Goal: Task Accomplishment & Management: Use online tool/utility

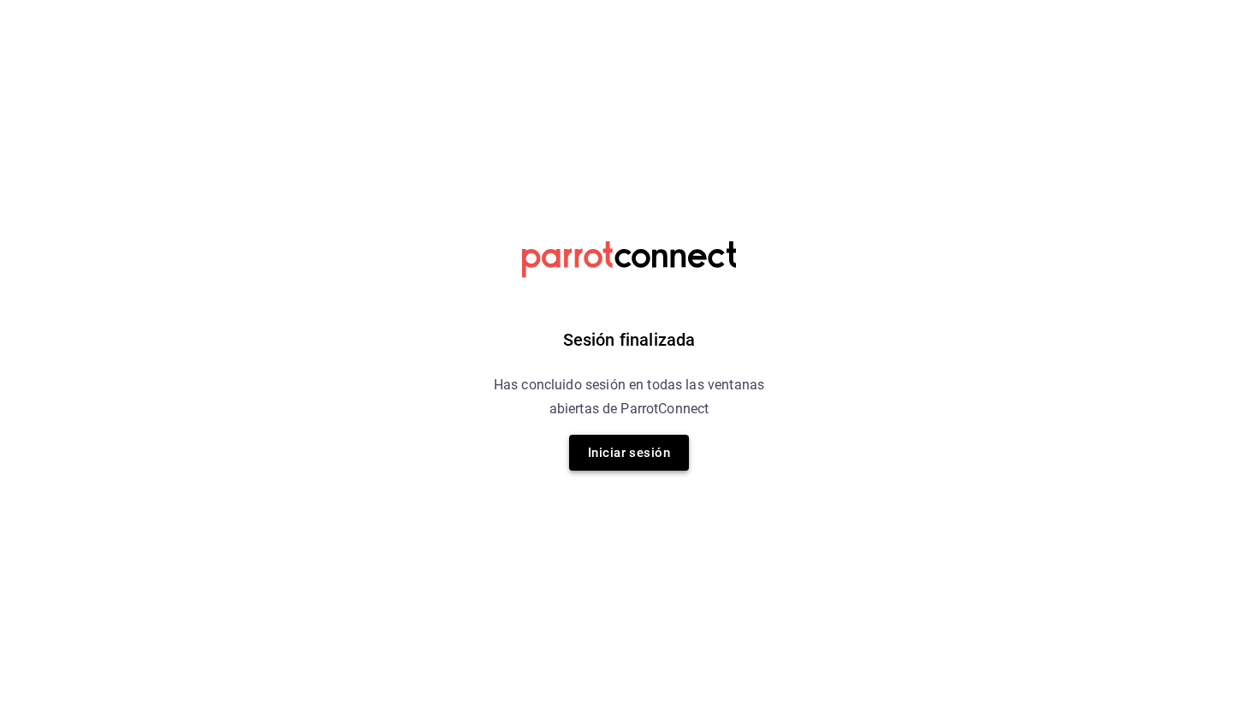
click at [627, 454] on button "Iniciar sesión" at bounding box center [629, 453] width 120 height 36
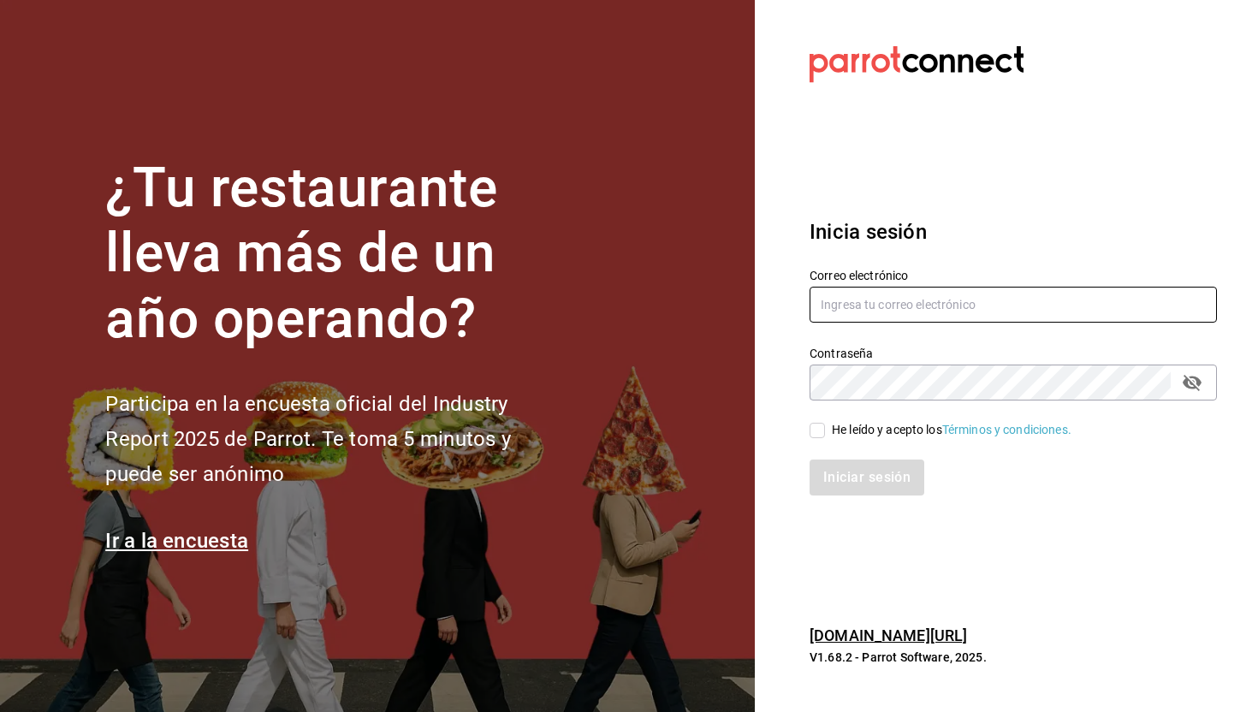
click at [874, 306] on input "text" at bounding box center [1013, 305] width 407 height 36
type input "[PERSON_NAME][EMAIL_ADDRESS][DOMAIN_NAME]"
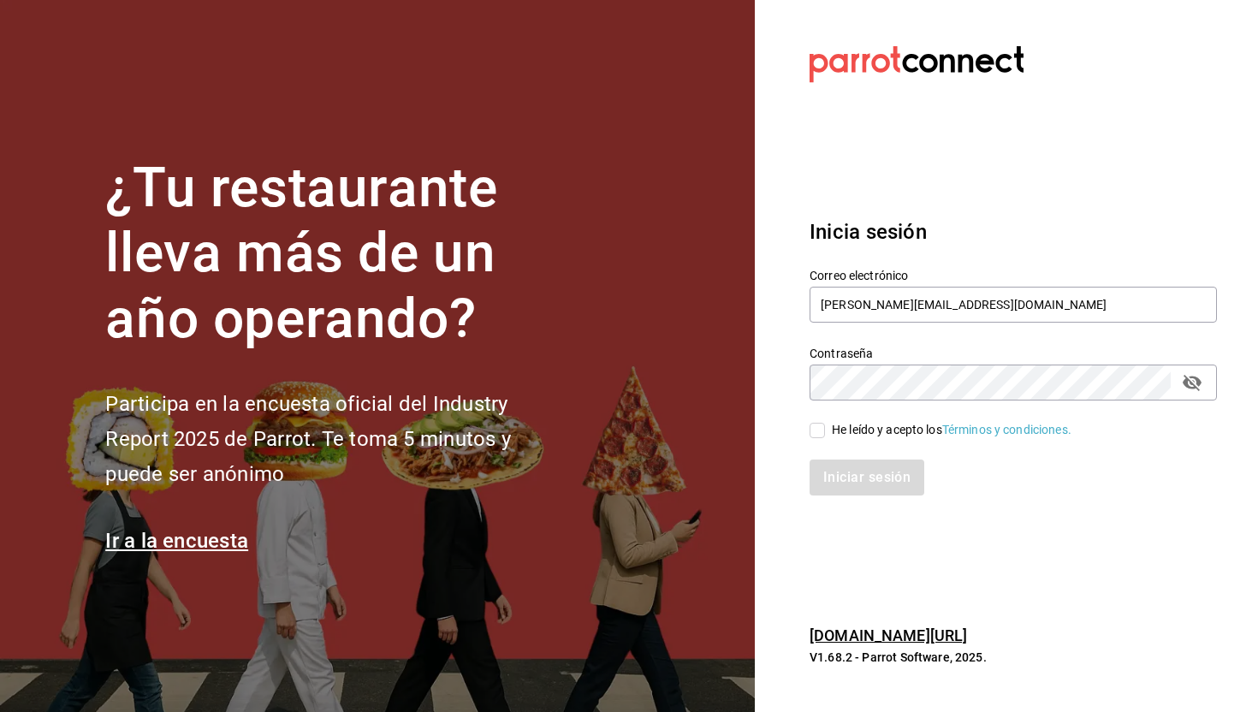
click at [818, 428] on input "He leído y acepto los Términos y condiciones." at bounding box center [817, 430] width 15 height 15
checkbox input "true"
click at [869, 487] on button "Iniciar sesión" at bounding box center [868, 478] width 116 height 36
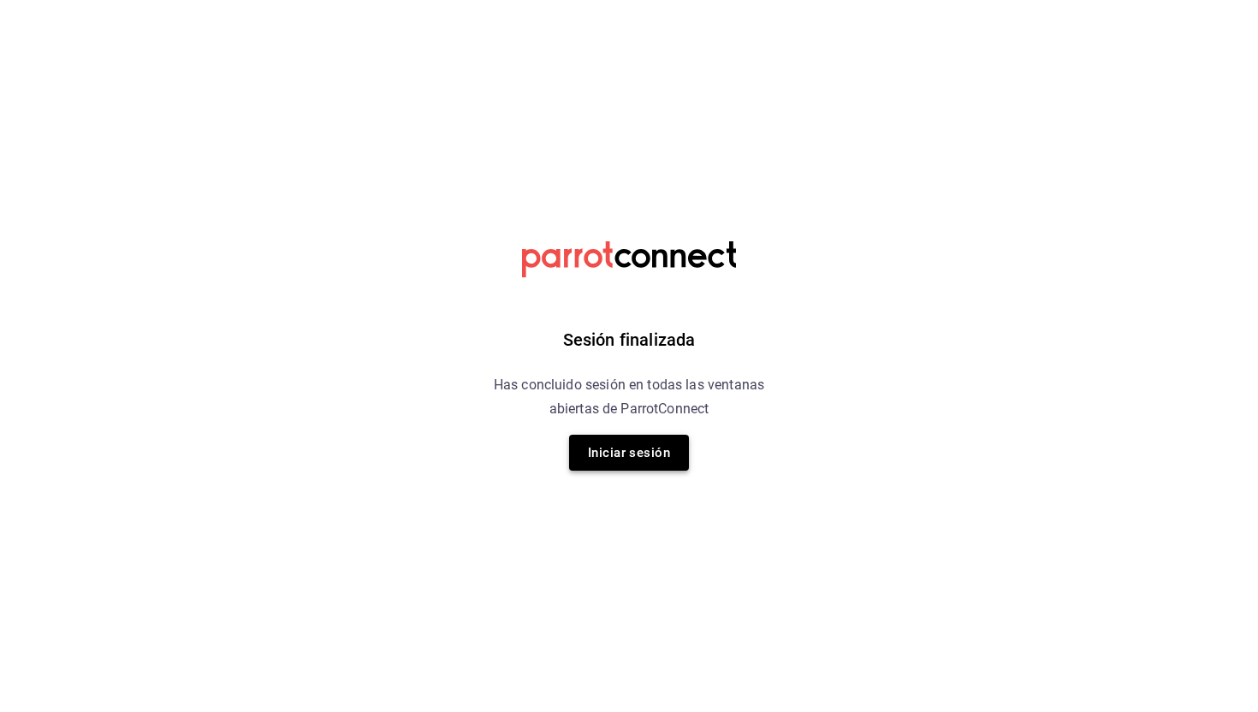
click at [662, 449] on button "Iniciar sesión" at bounding box center [629, 453] width 120 height 36
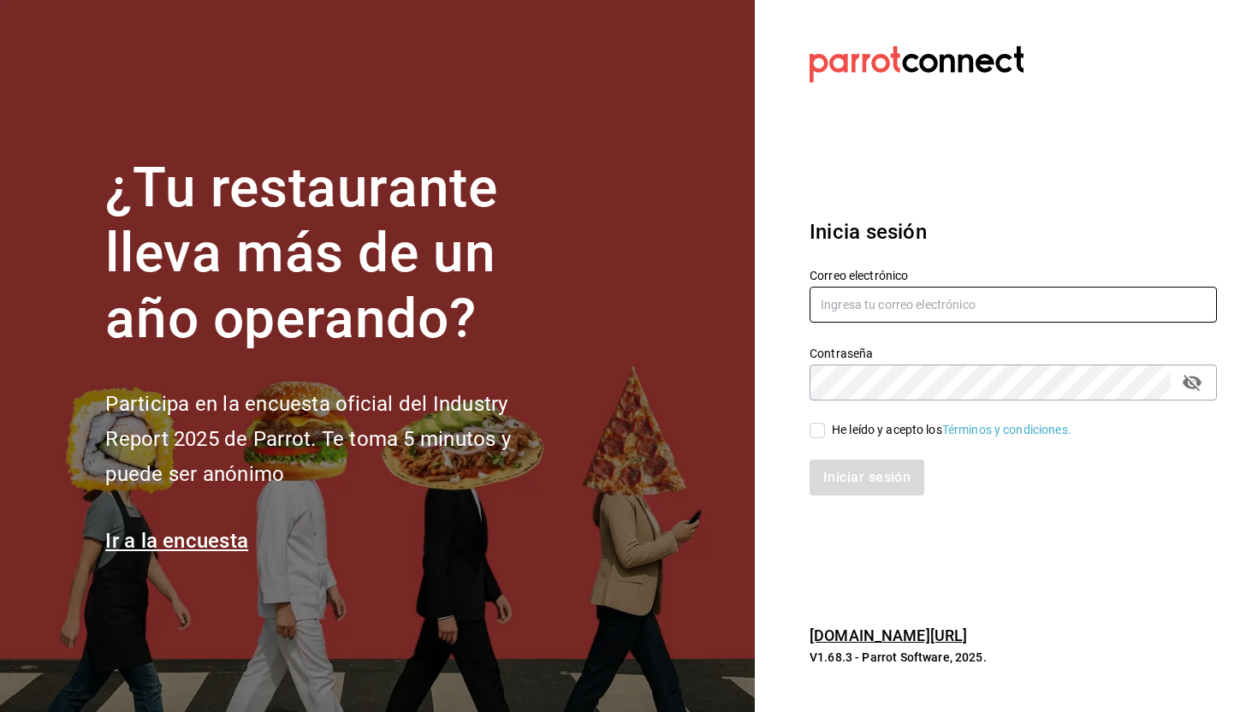
click at [885, 311] on input "text" at bounding box center [1013, 305] width 407 height 36
type input "[PERSON_NAME][EMAIL_ADDRESS][DOMAIN_NAME]"
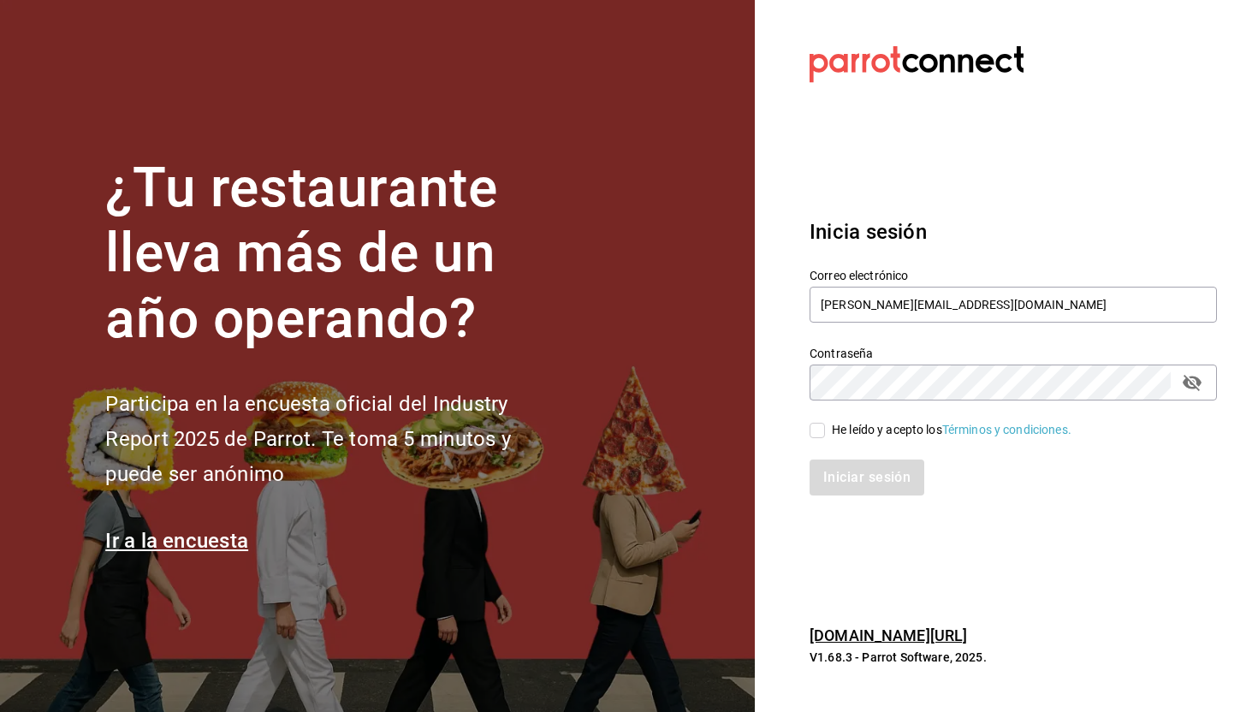
click at [822, 435] on input "He leído y acepto los Términos y condiciones." at bounding box center [817, 430] width 15 height 15
checkbox input "true"
click at [871, 479] on button "Iniciar sesión" at bounding box center [868, 478] width 116 height 36
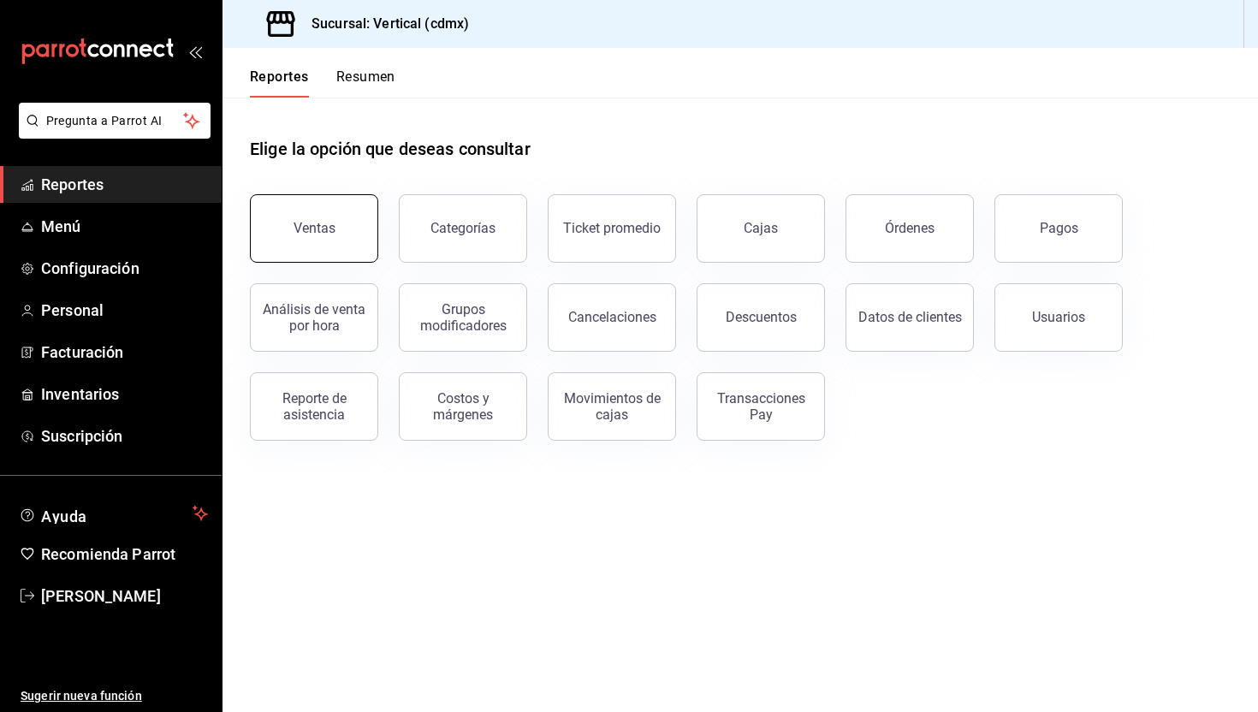
click at [310, 225] on div "Ventas" at bounding box center [315, 228] width 42 height 16
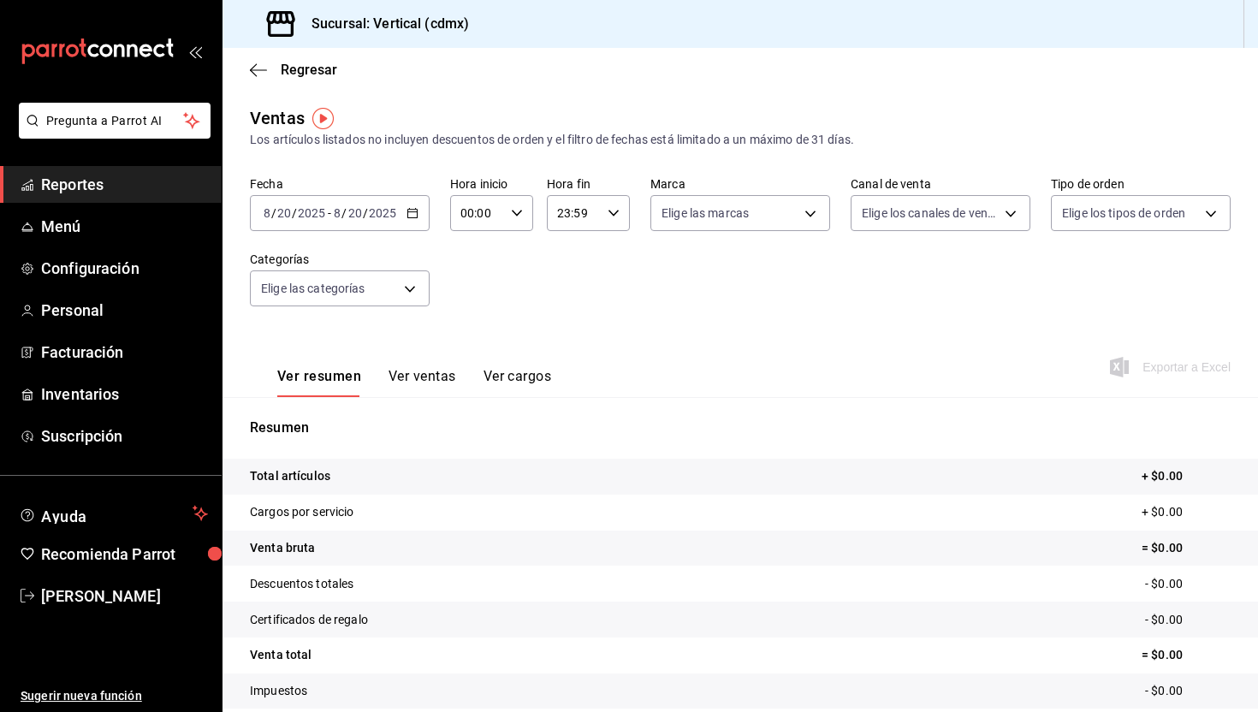
drag, startPoint x: 427, startPoint y: 215, endPoint x: 404, endPoint y: 211, distance: 23.4
click at [404, 211] on div "2025-08-20 8 / 20 / 2025 - 2025-08-20 8 / 20 / 2025" at bounding box center [340, 213] width 180 height 36
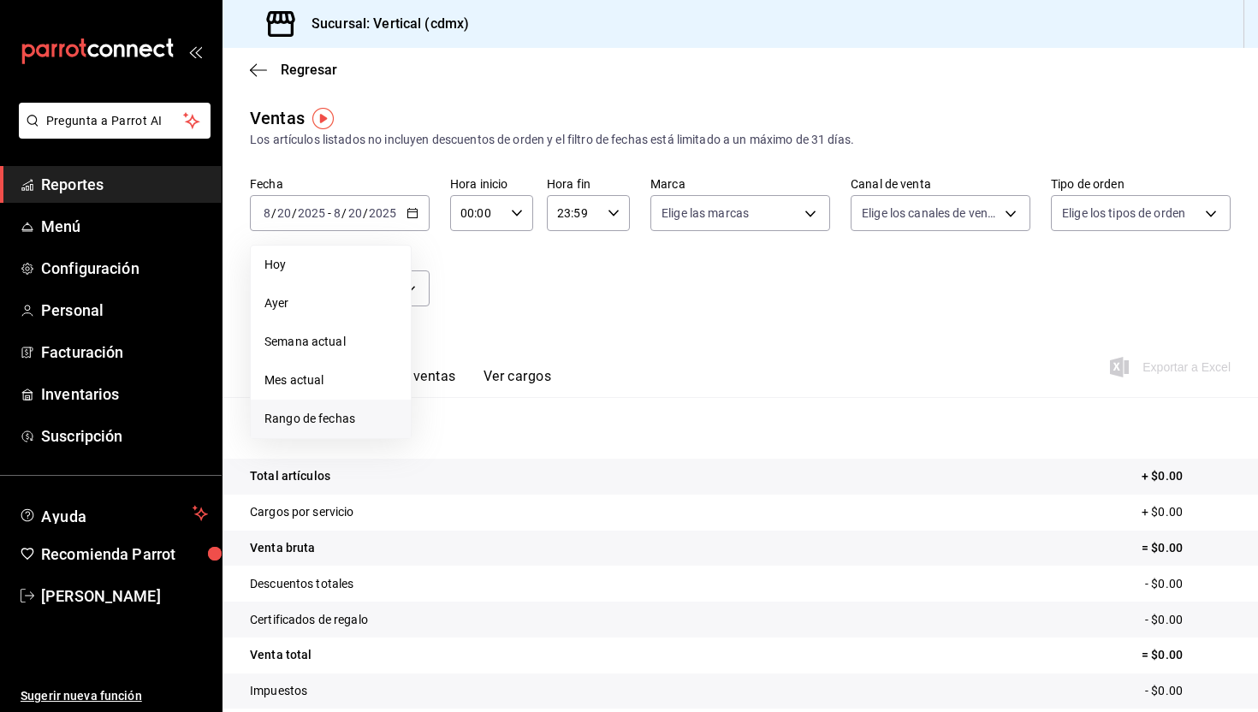
click at [331, 419] on span "Rango de fechas" at bounding box center [331, 419] width 133 height 18
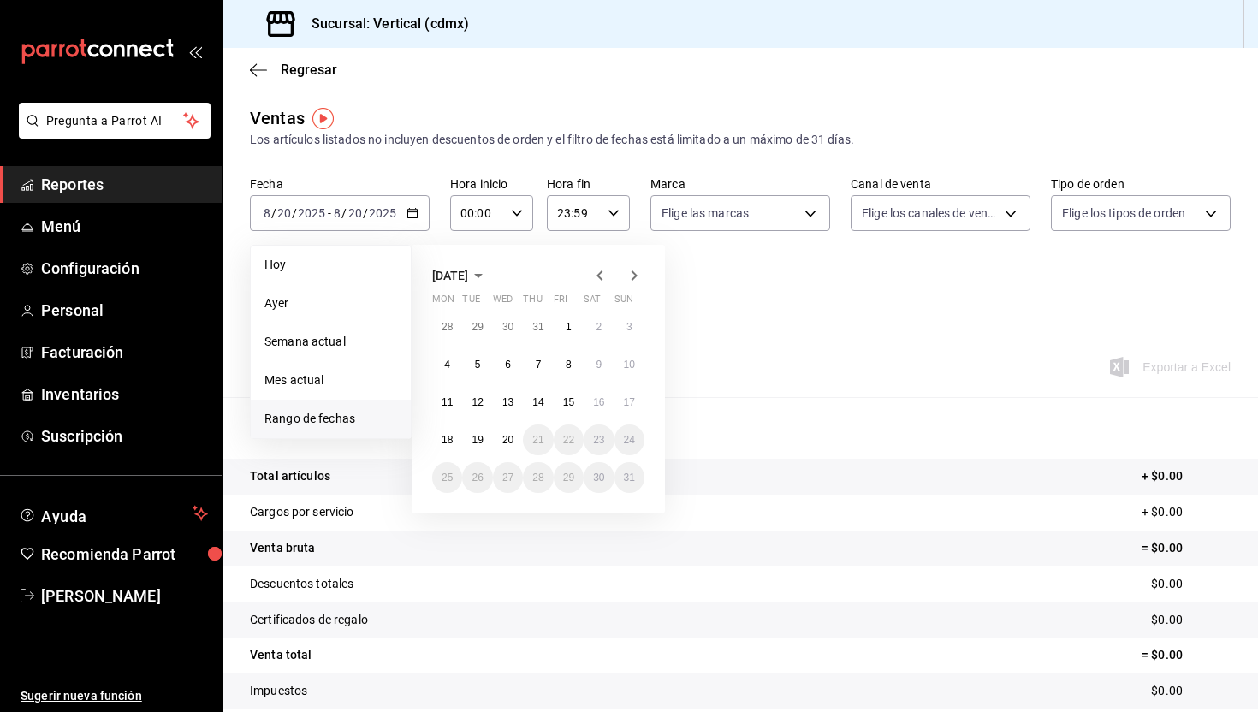
click at [605, 273] on icon "button" at bounding box center [600, 275] width 21 height 21
click at [481, 329] on button "1" at bounding box center [477, 327] width 30 height 31
click at [631, 269] on icon "button" at bounding box center [634, 275] width 21 height 21
click at [604, 276] on icon "button" at bounding box center [600, 275] width 21 height 21
click at [541, 479] on abbr "31" at bounding box center [537, 478] width 11 height 12
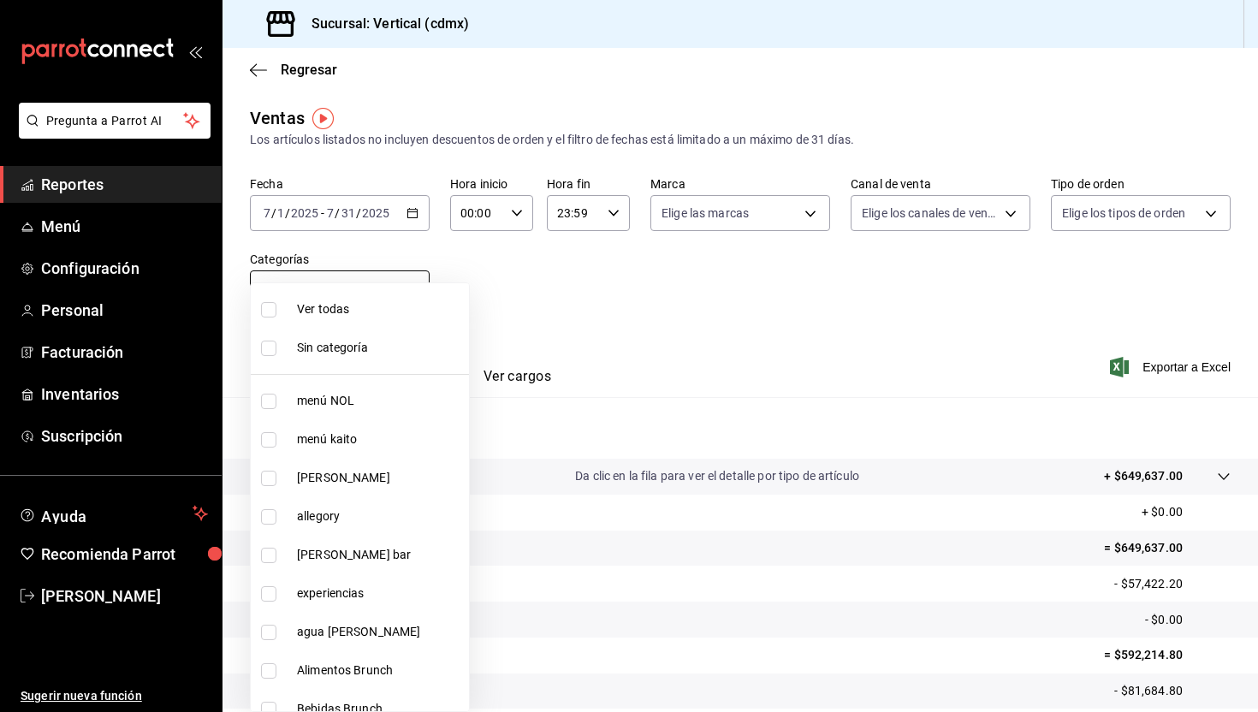
click at [410, 286] on body "Pregunta a Parrot AI Reportes Menú Configuración Personal Facturación Inventari…" at bounding box center [629, 356] width 1258 height 712
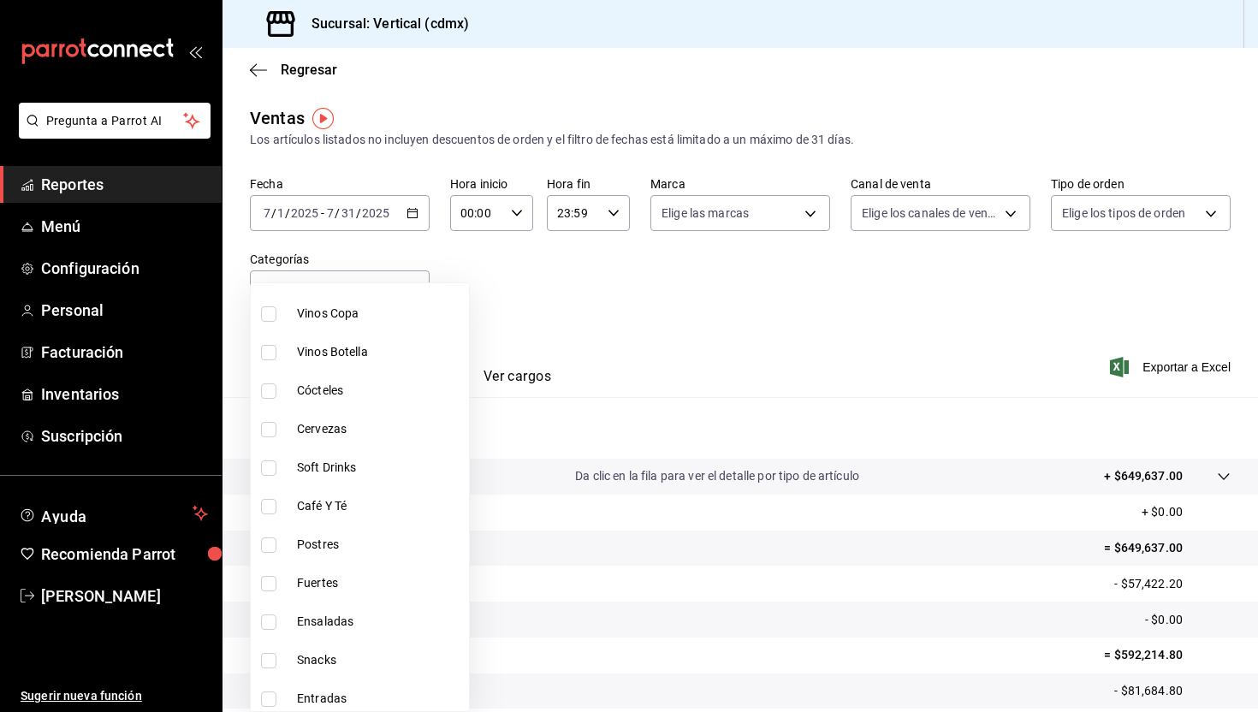
scroll to position [1519, 0]
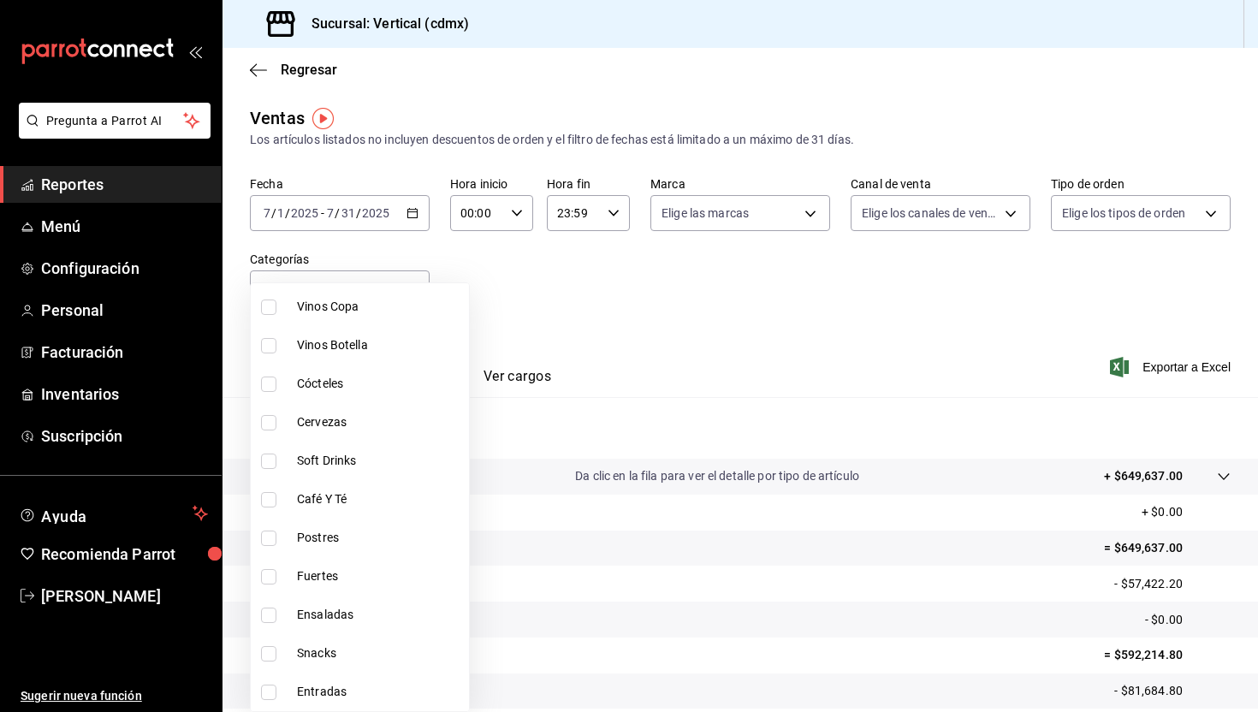
click at [331, 698] on span "Entradas" at bounding box center [379, 692] width 165 height 18
type input "5f60b150-d87a-46ec-b068-266f1e11511b"
checkbox input "true"
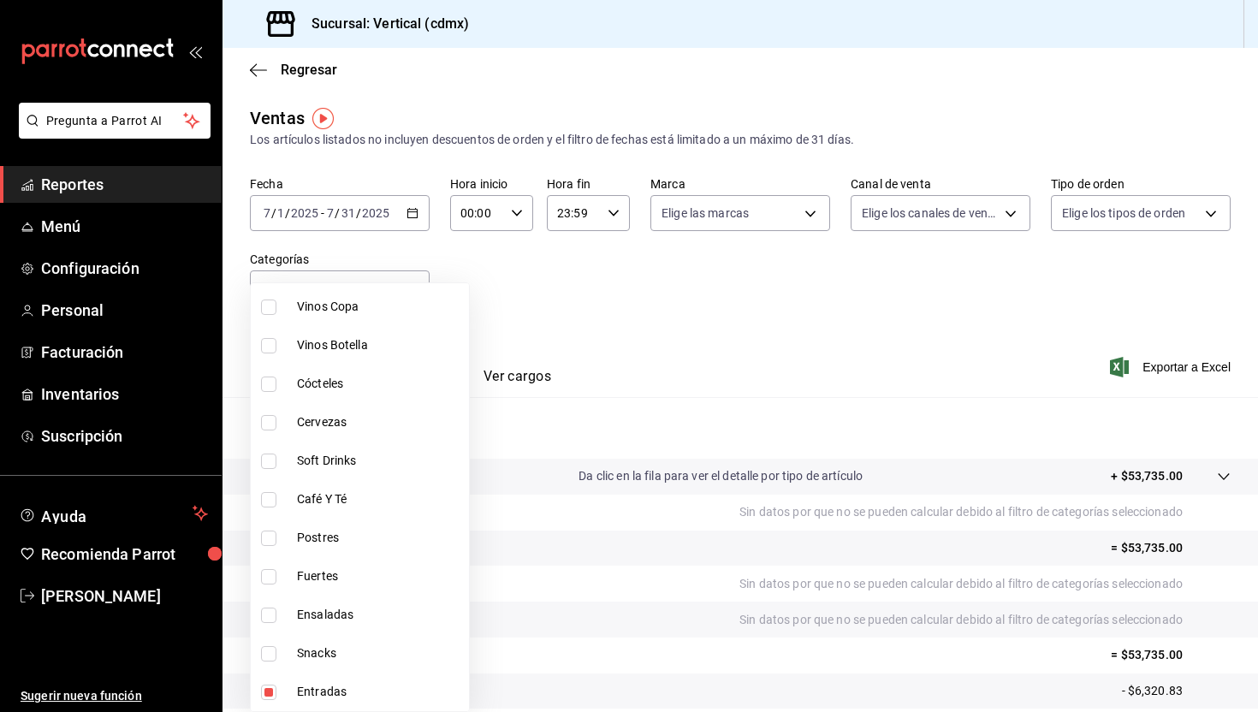
click at [353, 619] on span "Ensaladas" at bounding box center [379, 615] width 165 height 18
type input "5f60b150-d87a-46ec-b068-266f1e11511b,1b118b2a-69ae-4c93-8969-7a8efdc0d32c"
checkbox input "true"
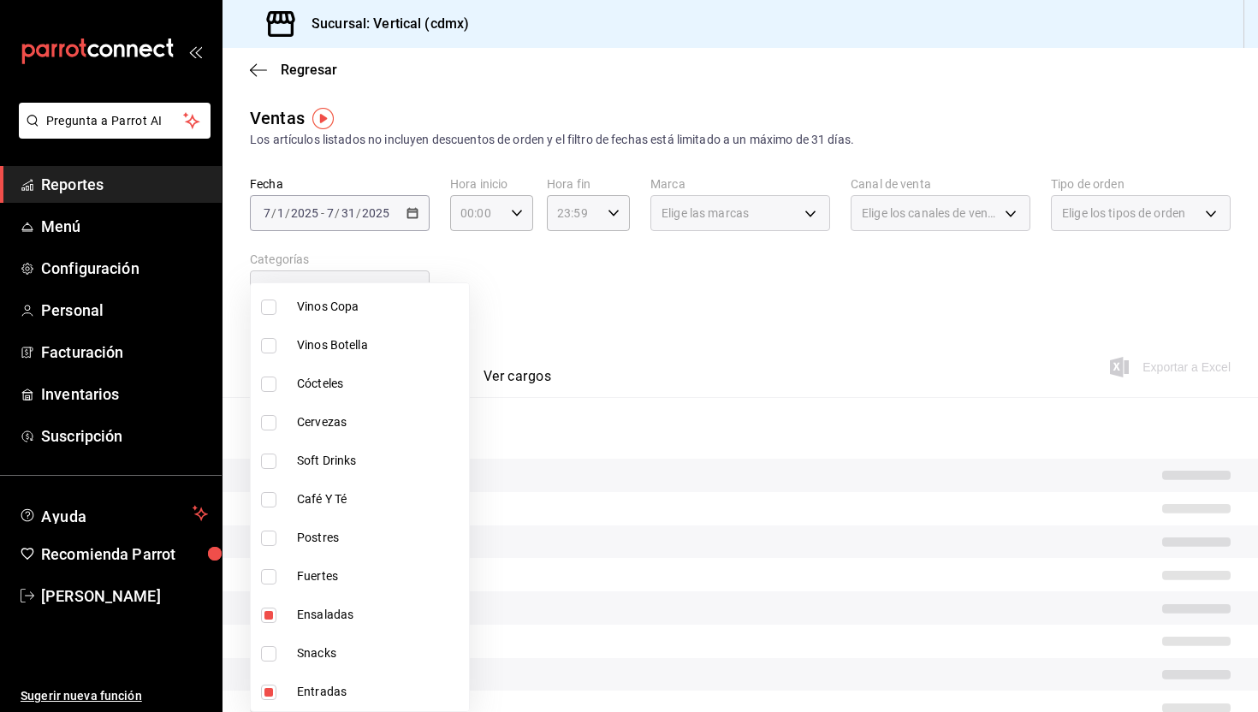
click at [334, 579] on span "Fuertes" at bounding box center [379, 577] width 165 height 18
type input "5f60b150-d87a-46ec-b068-266f1e11511b,1b118b2a-69ae-4c93-8969-7a8efdc0d32c,f768a…"
checkbox input "true"
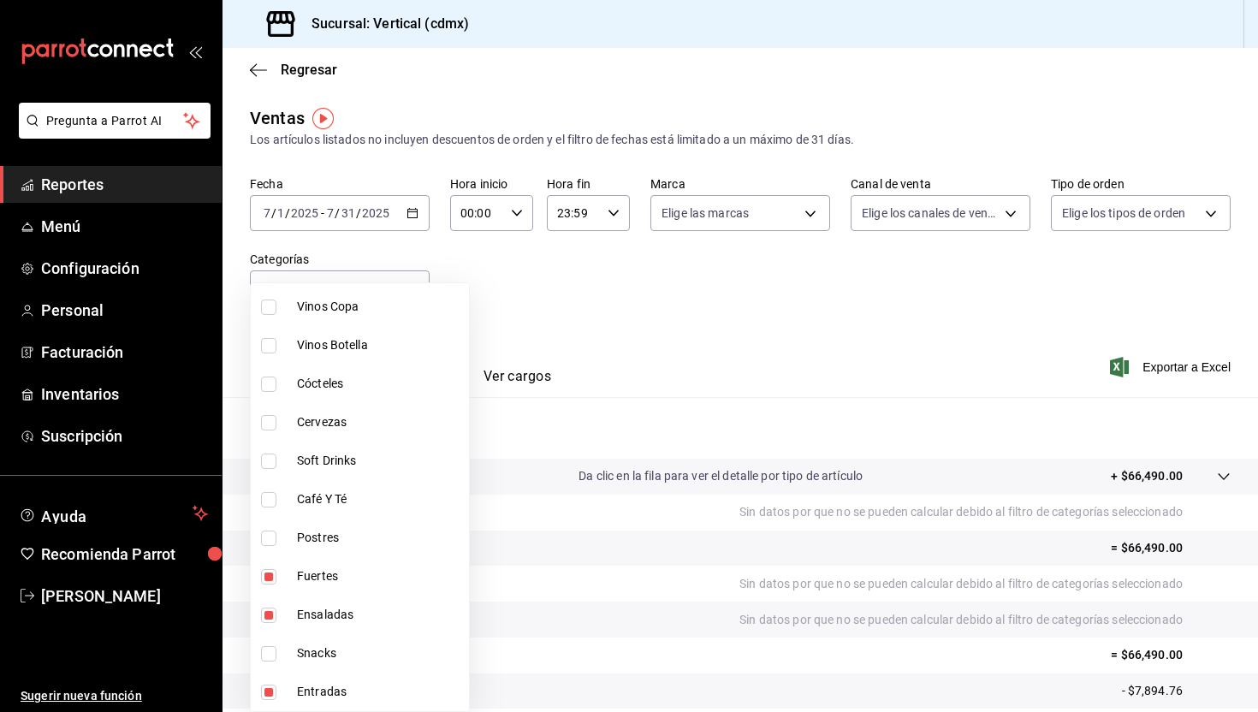
click at [332, 653] on span "Snacks" at bounding box center [379, 654] width 165 height 18
type input "5f60b150-d87a-46ec-b068-266f1e11511b,1b118b2a-69ae-4c93-8969-7a8efdc0d32c,f768a…"
checkbox input "true"
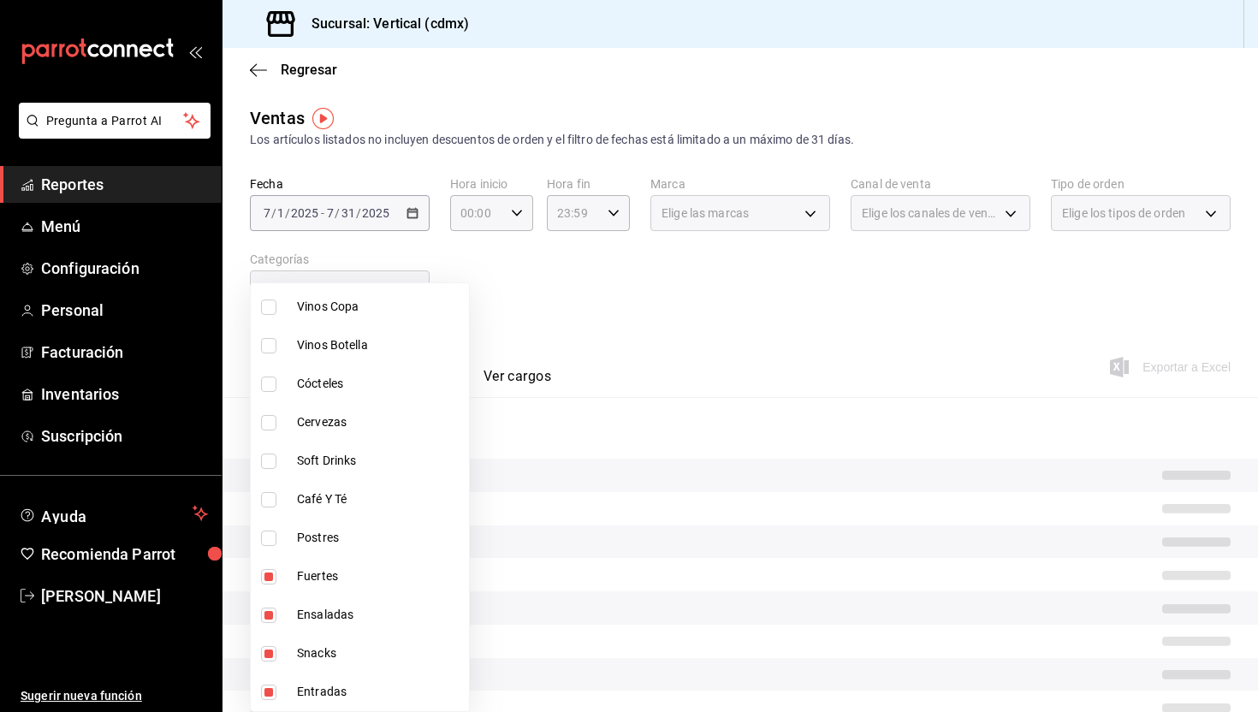
click at [330, 538] on span "Postres" at bounding box center [379, 538] width 165 height 18
type input "5f60b150-d87a-46ec-b068-266f1e11511b,1b118b2a-69ae-4c93-8969-7a8efdc0d32c,f768a…"
checkbox input "true"
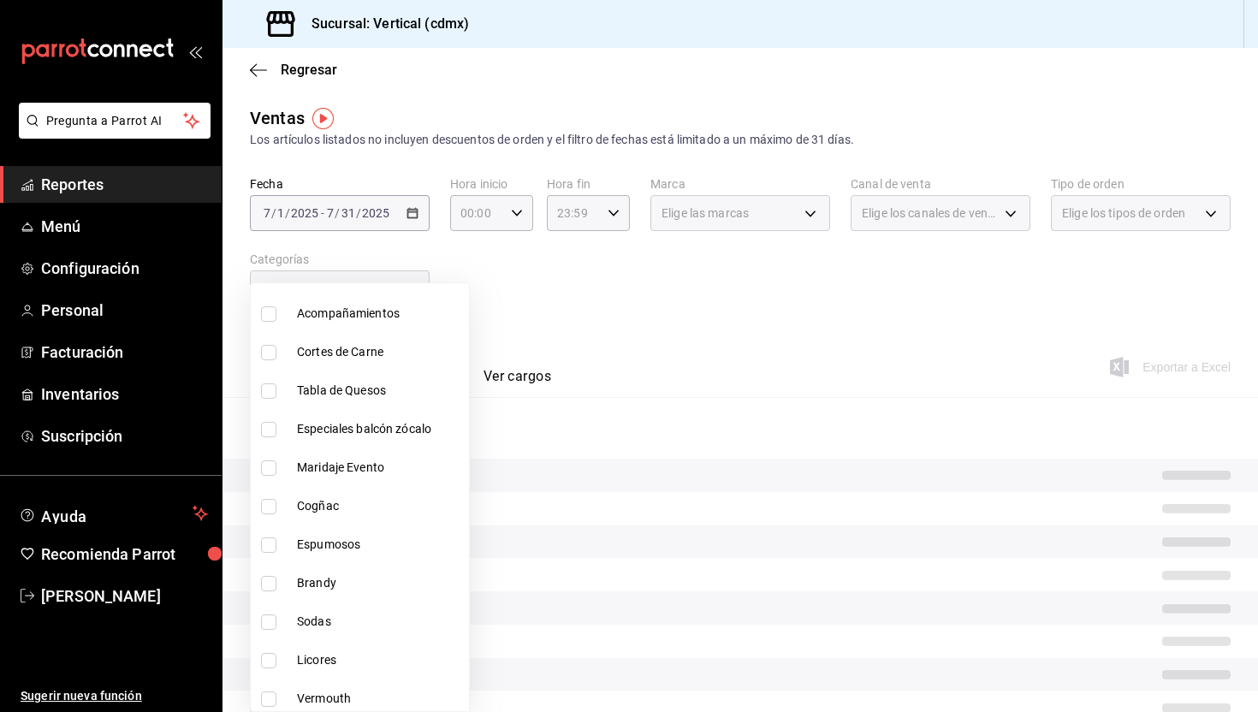
scroll to position [494, 0]
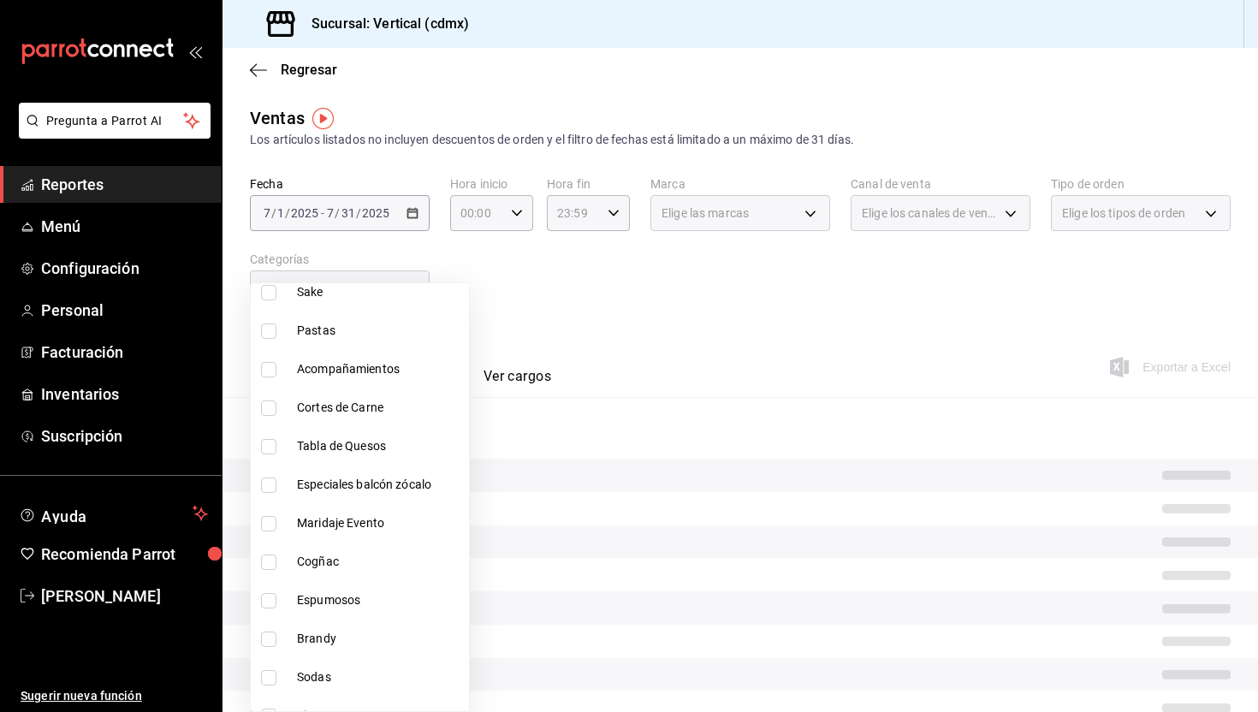
click at [567, 289] on div at bounding box center [629, 356] width 1258 height 712
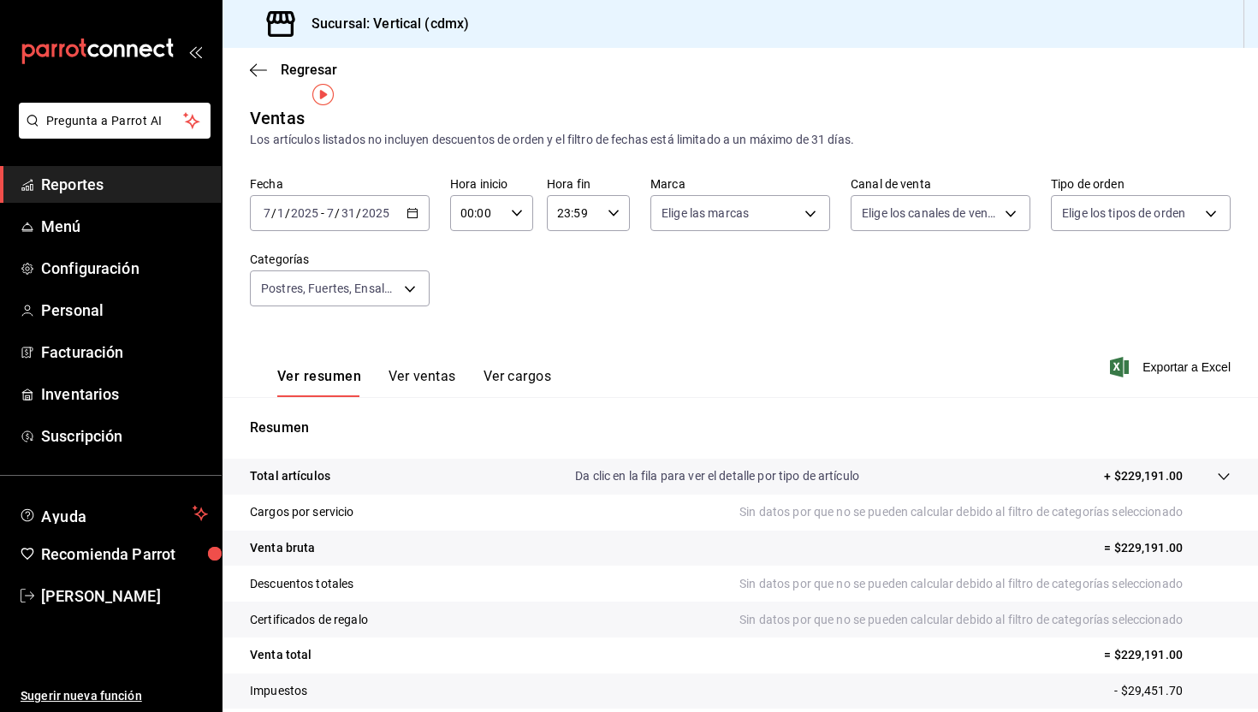
scroll to position [108, 0]
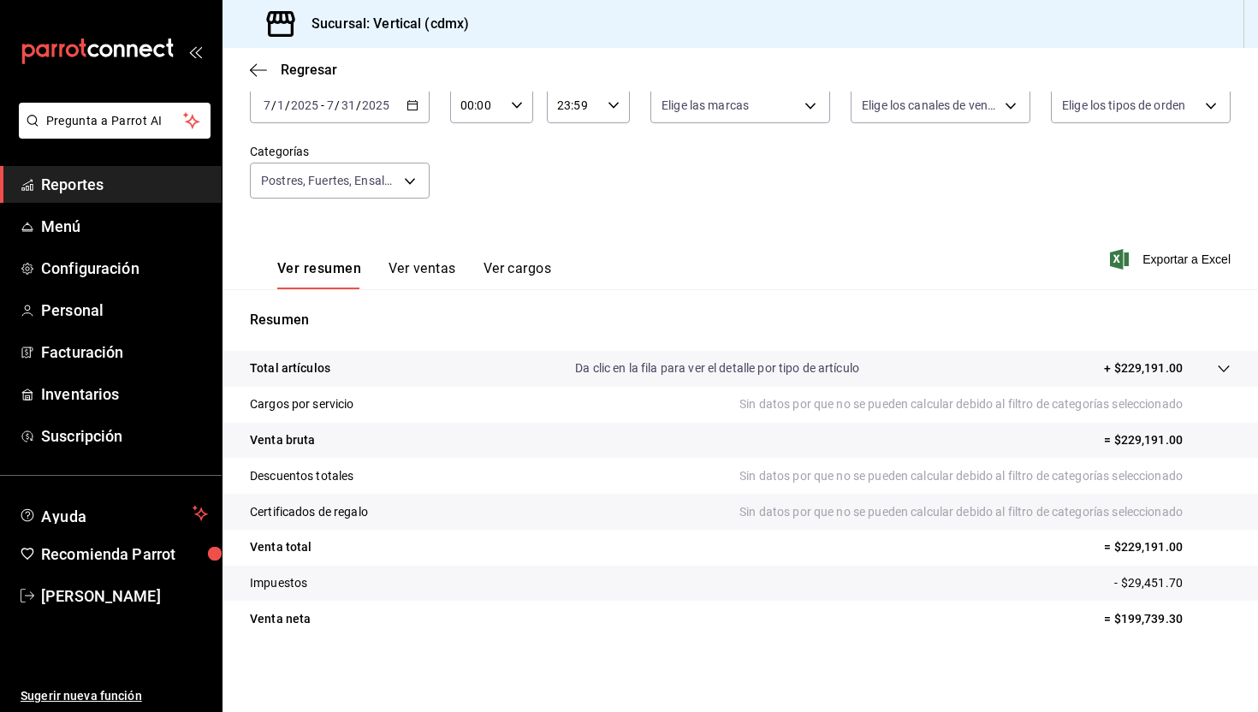
click at [402, 268] on button "Ver ventas" at bounding box center [423, 274] width 68 height 29
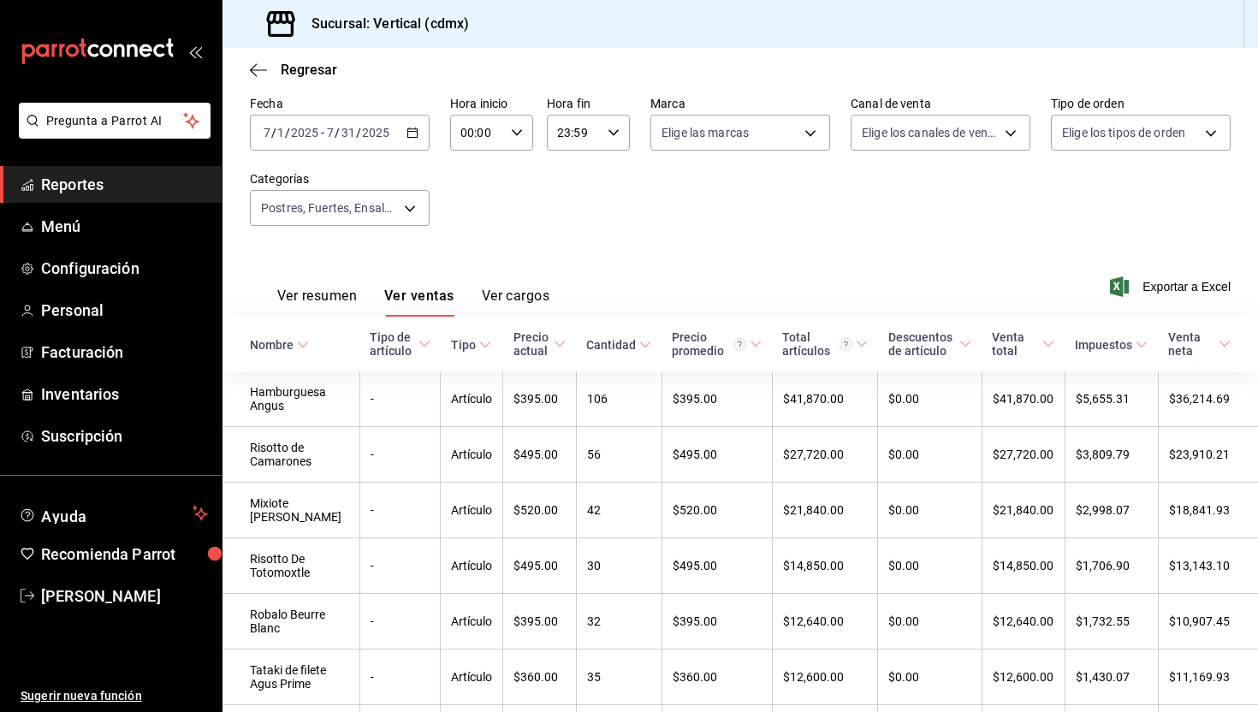
scroll to position [93, 0]
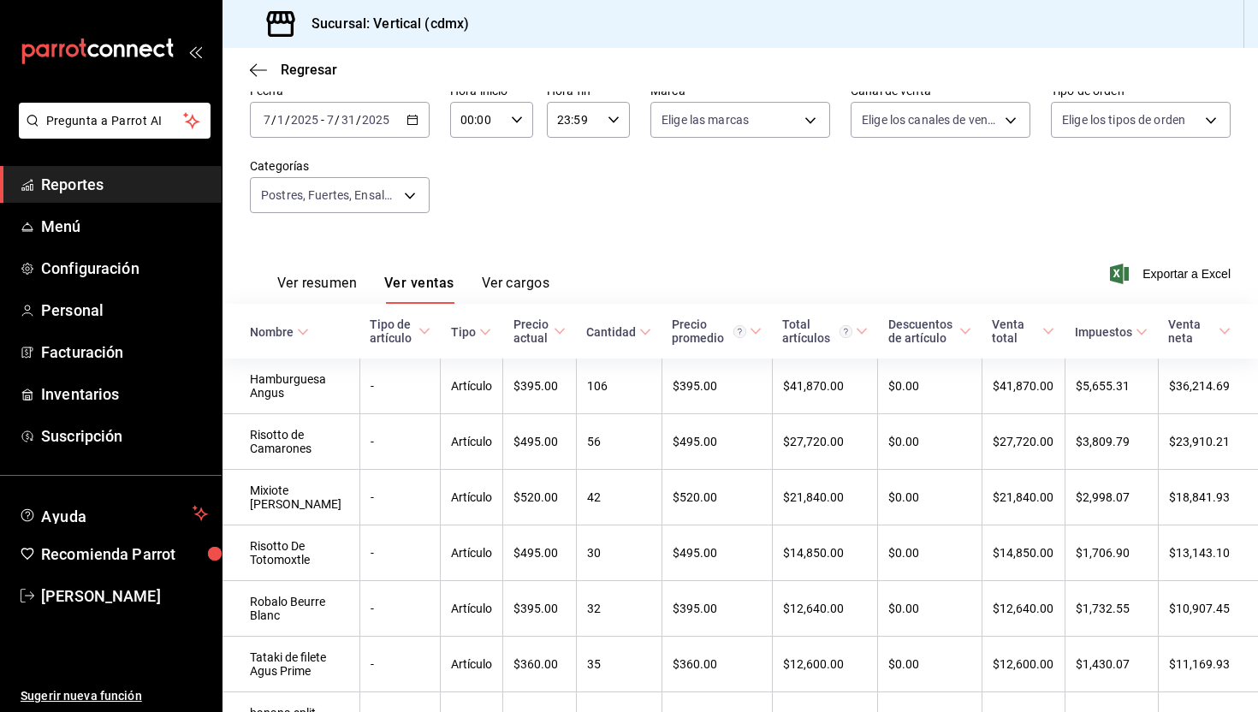
click at [555, 331] on \(Stroke\) at bounding box center [560, 331] width 10 height 6
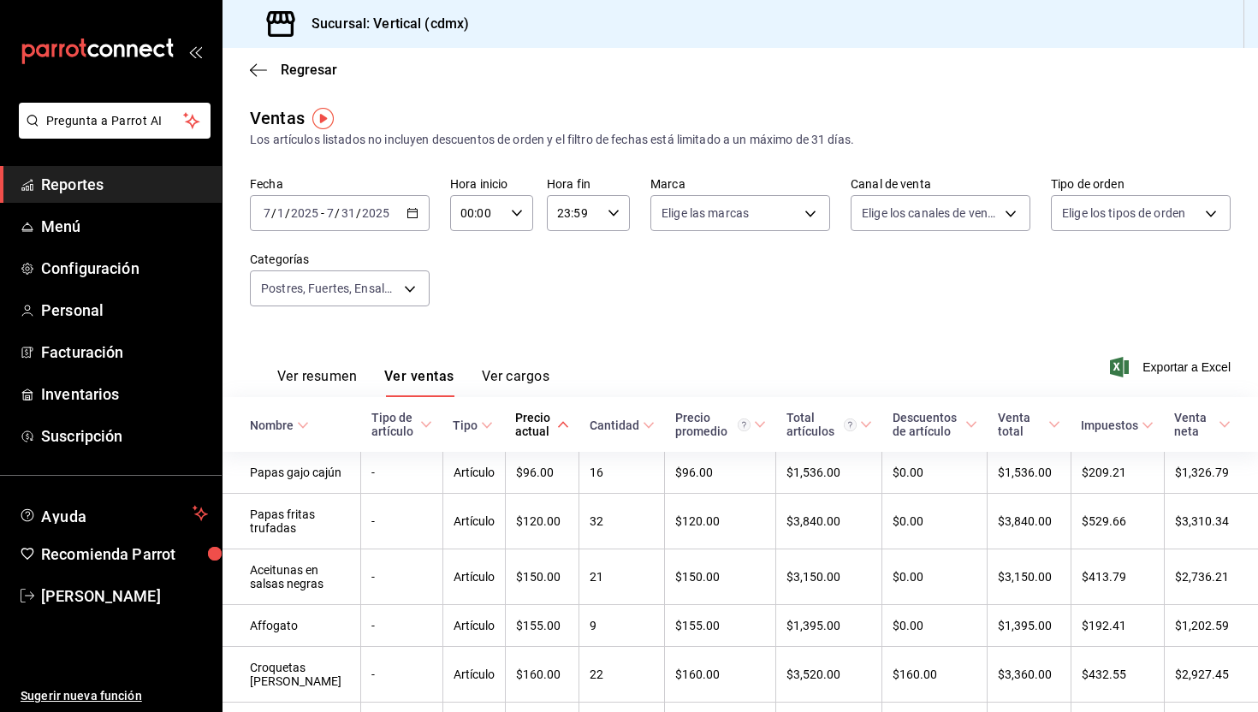
click at [557, 425] on icon at bounding box center [563, 425] width 12 height 12
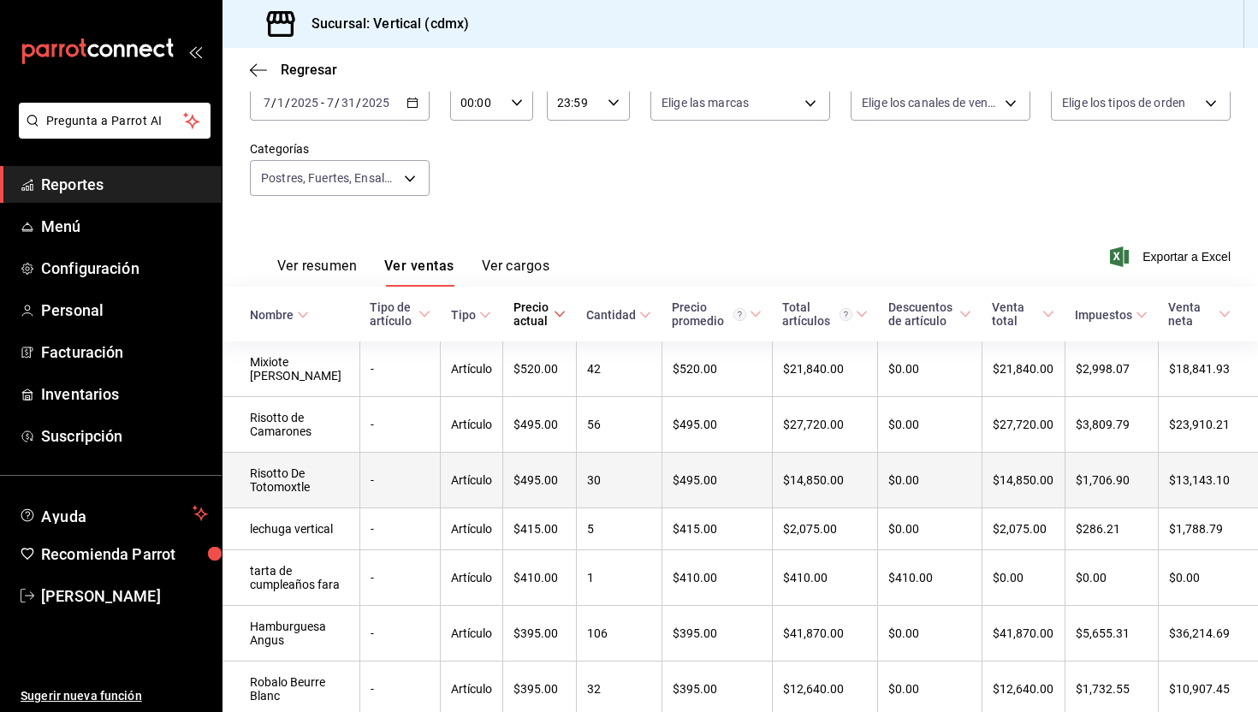
scroll to position [157, 0]
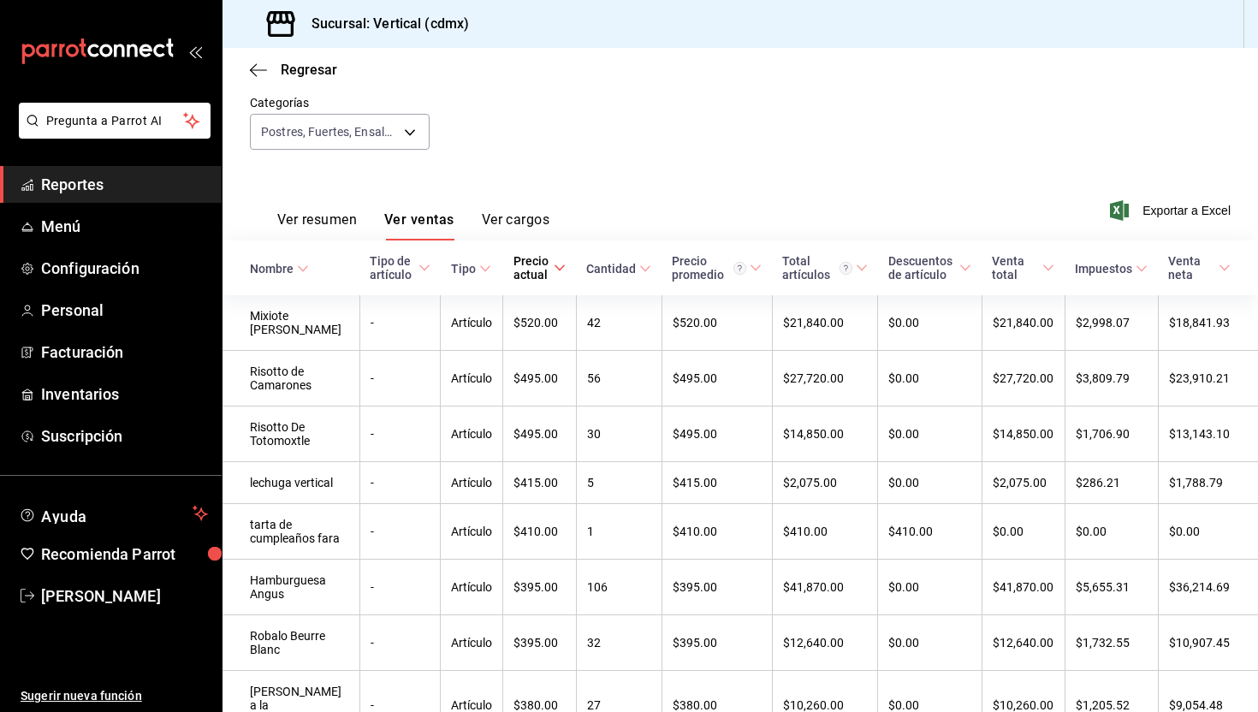
click at [627, 265] on div "Cantidad" at bounding box center [611, 269] width 50 height 14
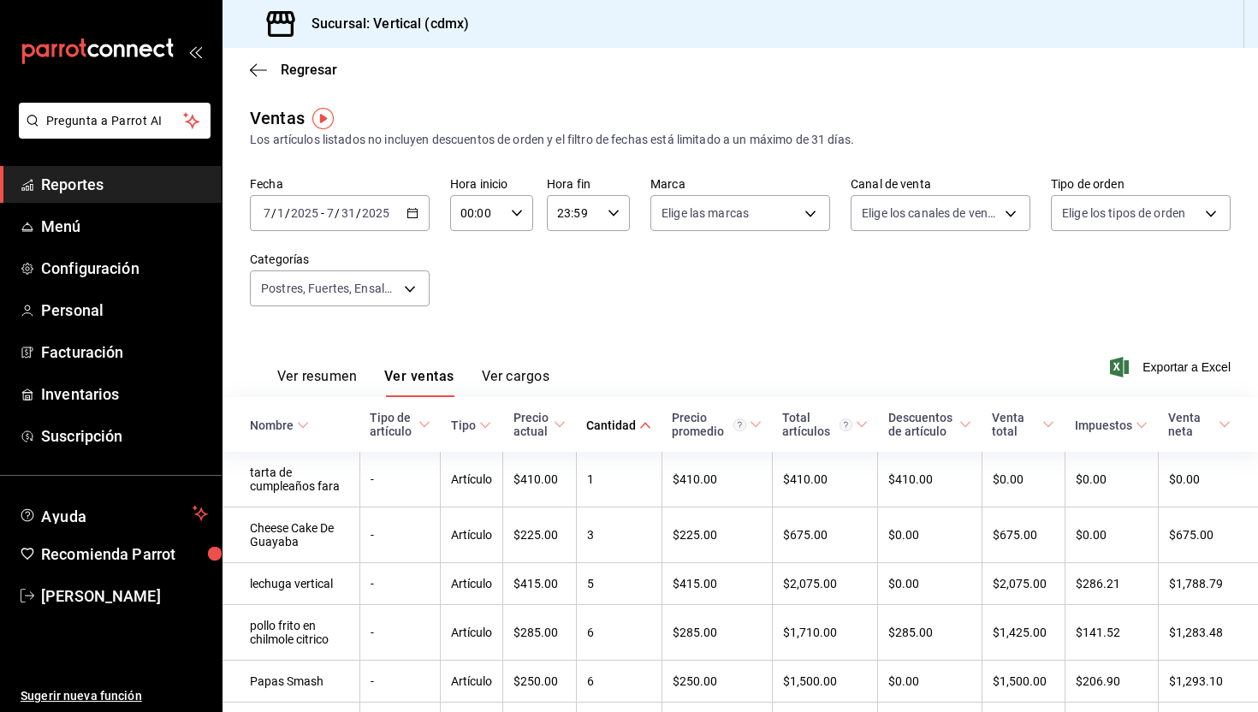
click at [640, 425] on \(Stroke\) at bounding box center [645, 425] width 10 height 6
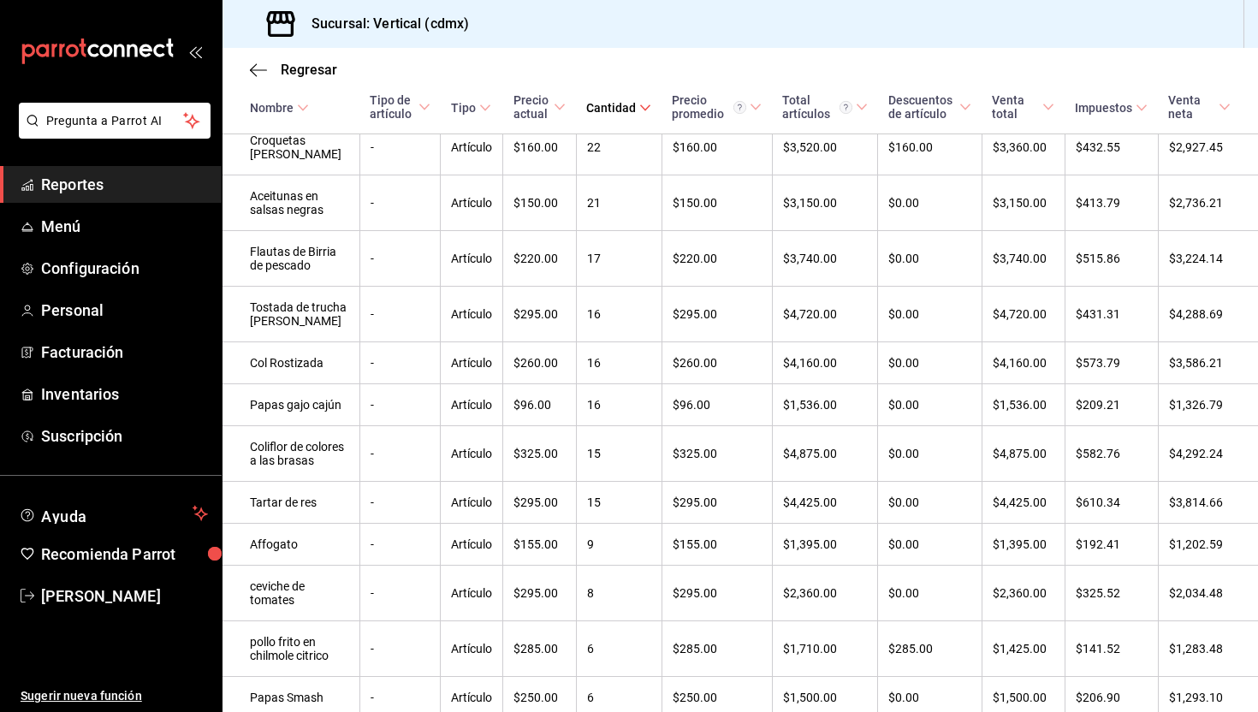
scroll to position [1256, 0]
